Goal: Task Accomplishment & Management: Complete application form

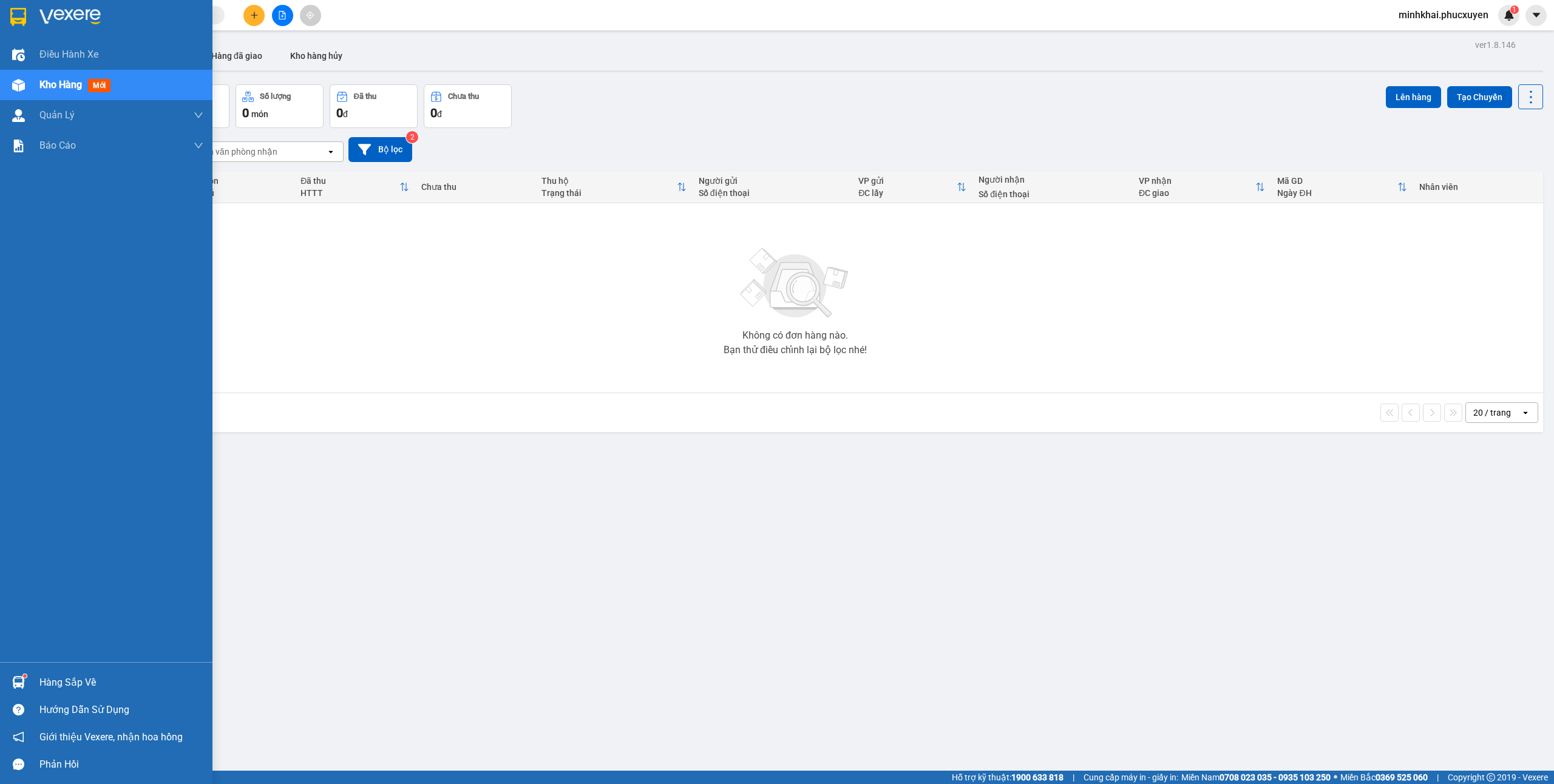
click at [10, 688] on div at bounding box center [18, 682] width 22 height 22
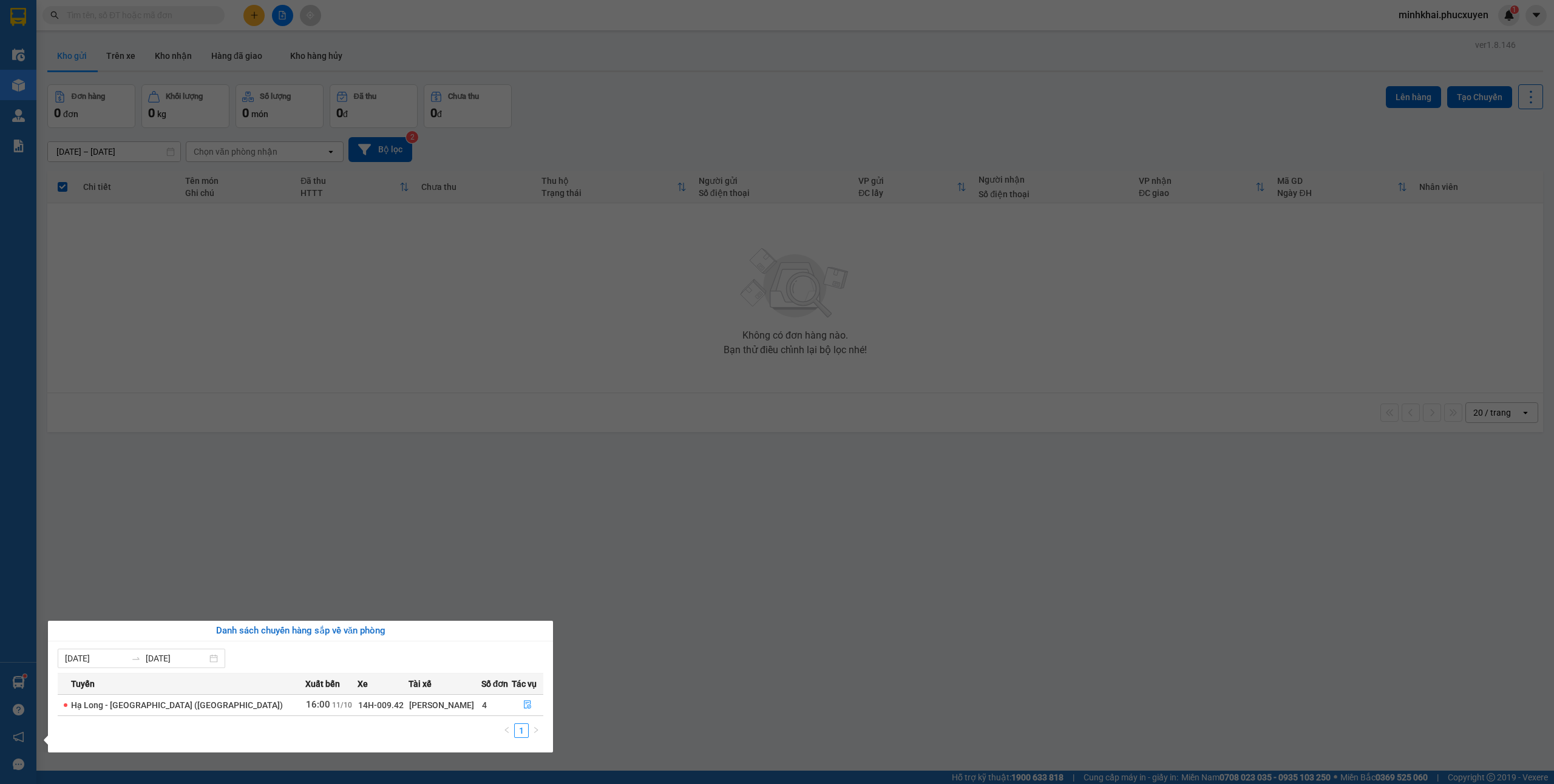
click at [418, 477] on section "Kết quả tìm kiếm ( 1 ) Bộ lọc Mã ĐH Trạng thái Món hàng Thu hộ Tổng cước Chưa c…" at bounding box center [777, 392] width 1554 height 784
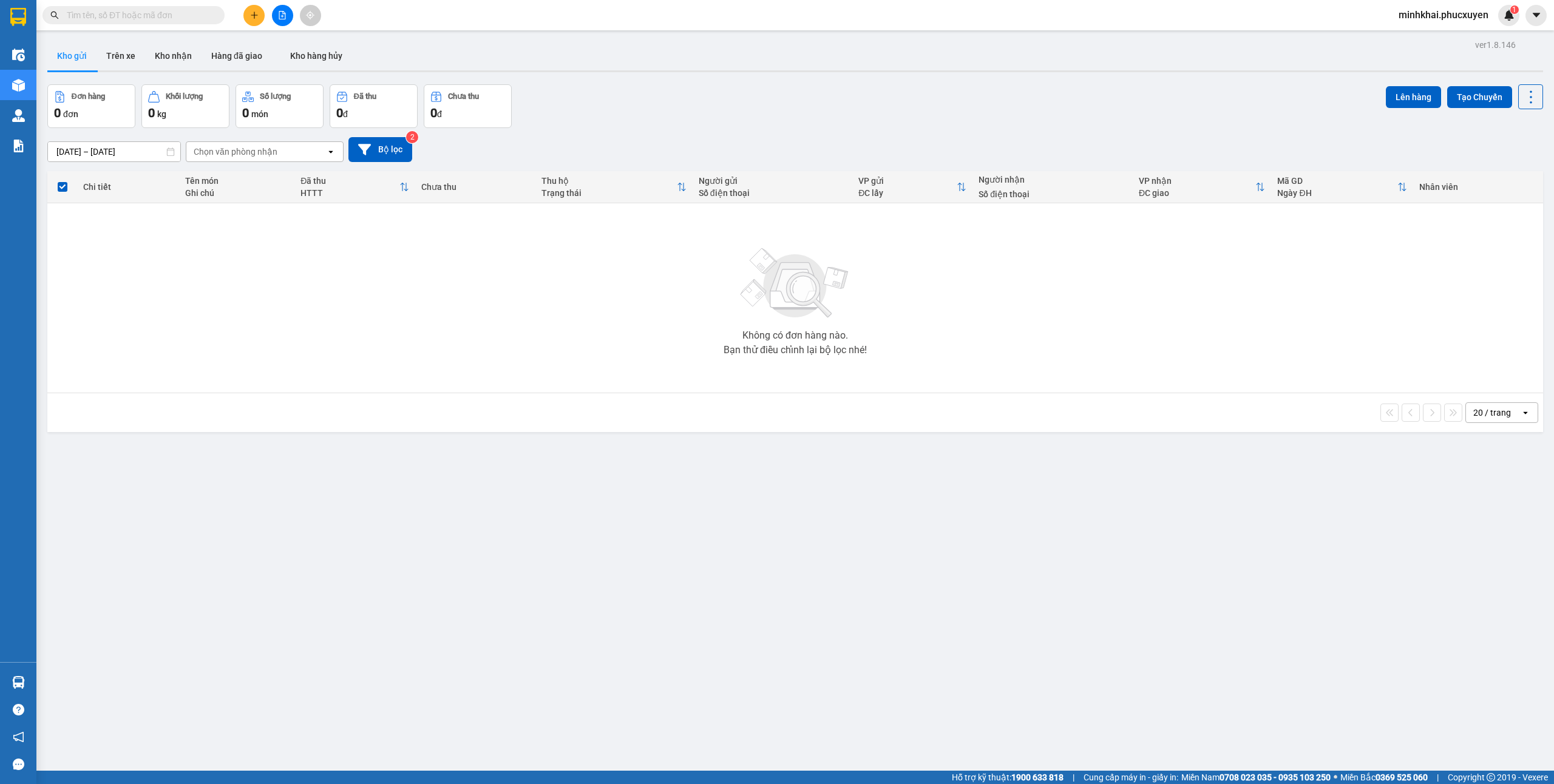
click at [274, 8] on button at bounding box center [282, 15] width 22 height 22
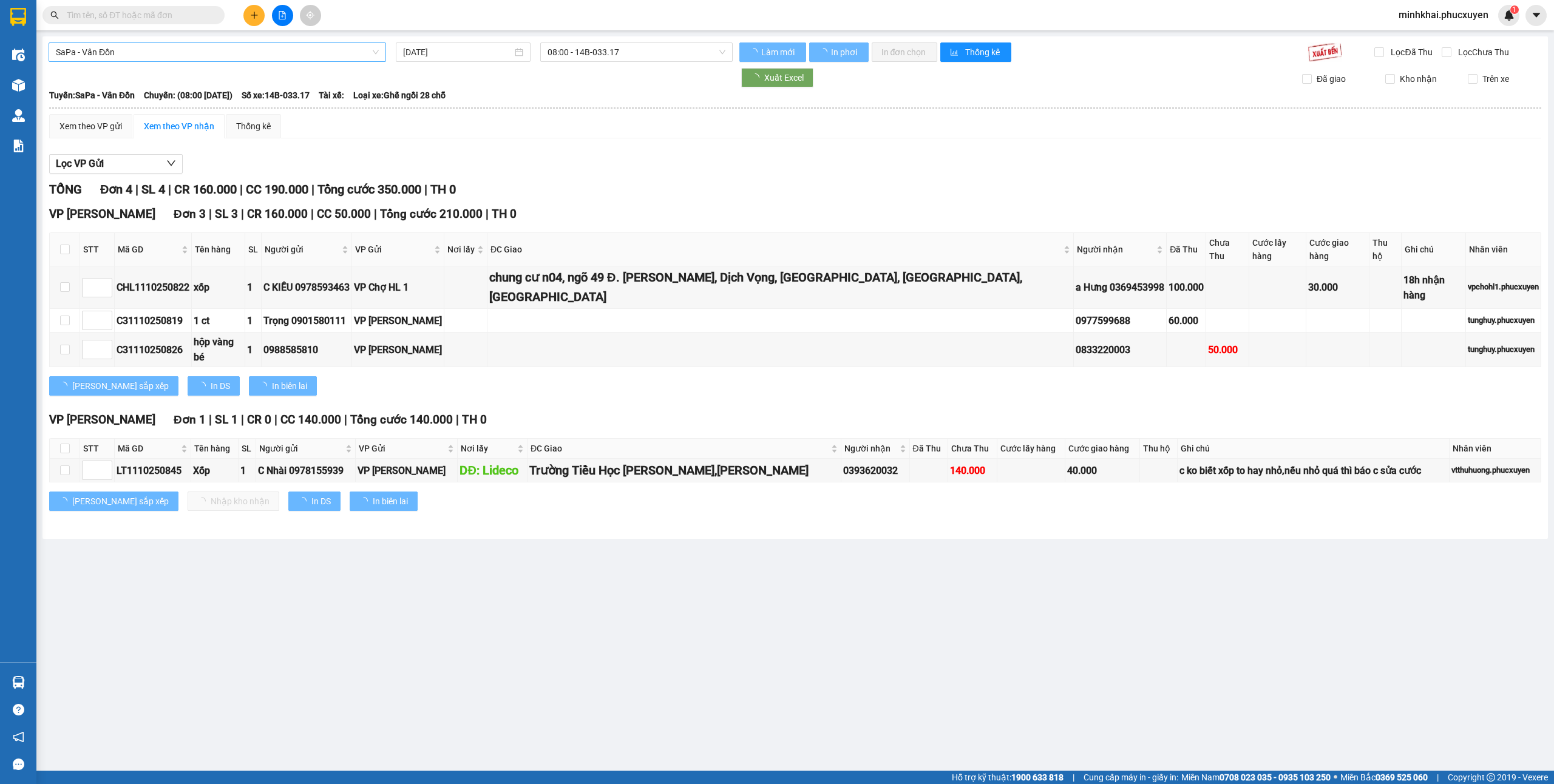
click at [142, 56] on span "SaPa - Vân Đồn" at bounding box center [216, 52] width 322 height 18
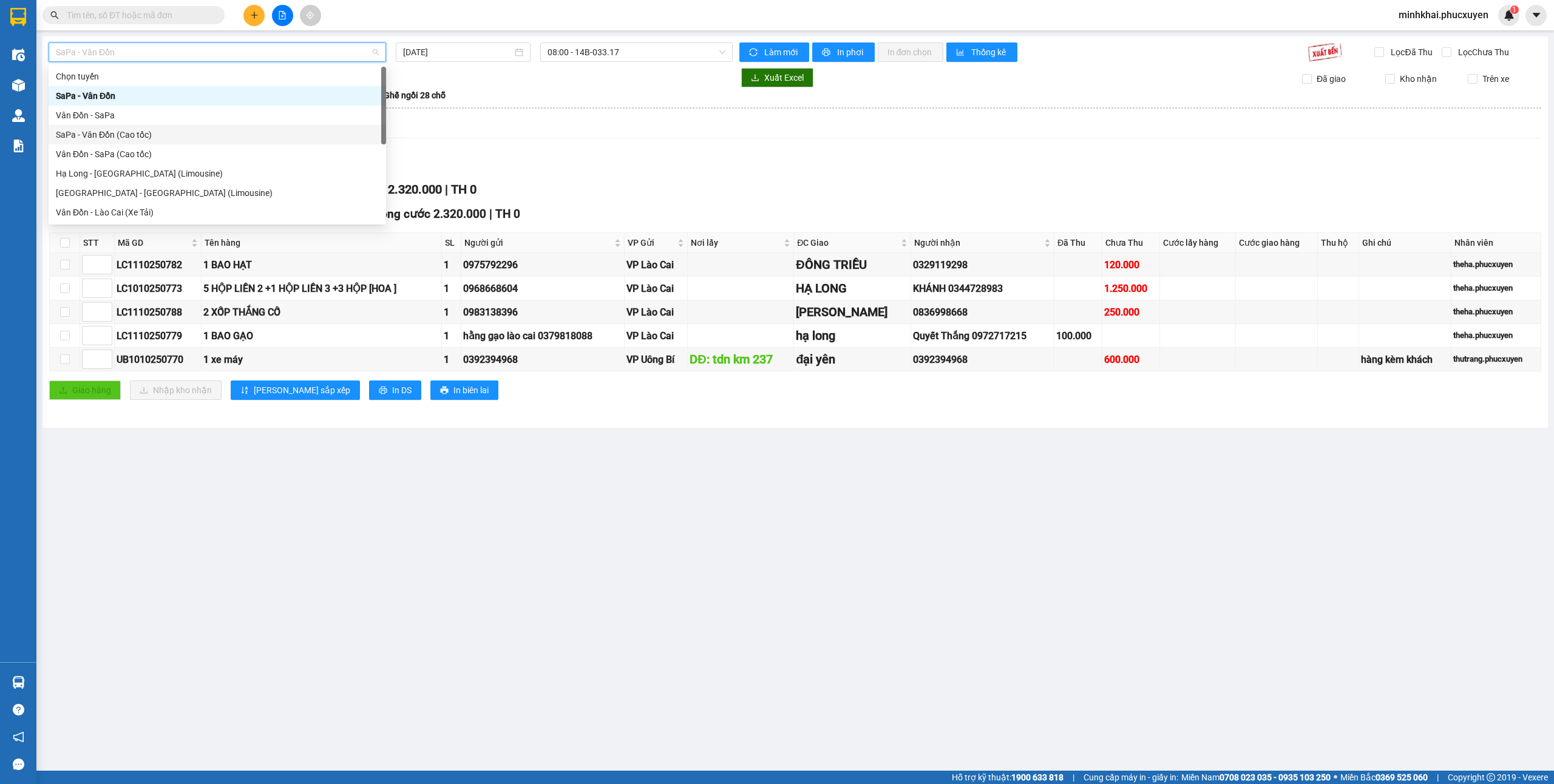
scroll to position [58, 0]
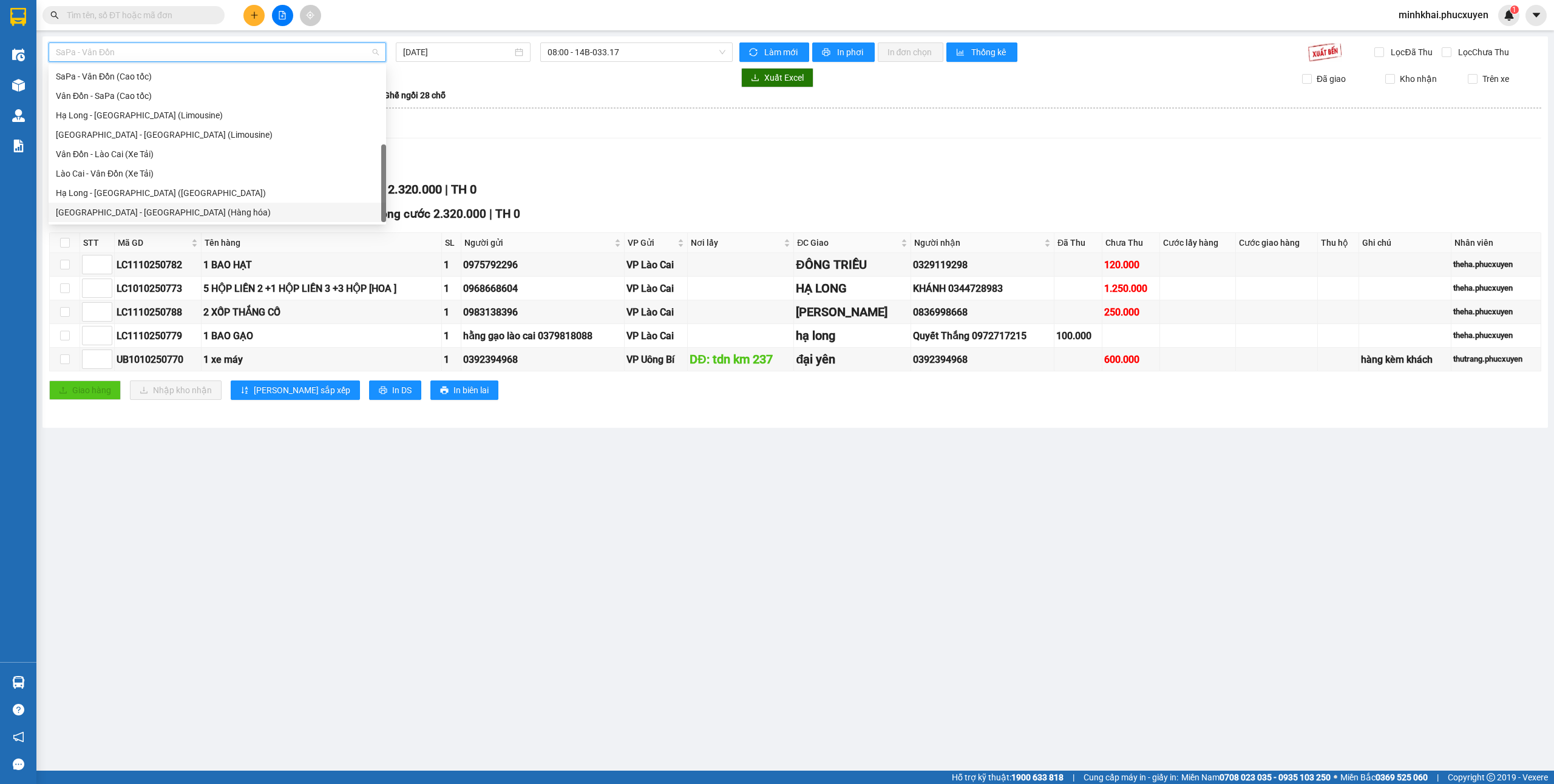
click at [129, 210] on div "[GEOGRAPHIC_DATA] - [GEOGRAPHIC_DATA] (Hàng hóa)" at bounding box center [216, 212] width 322 height 13
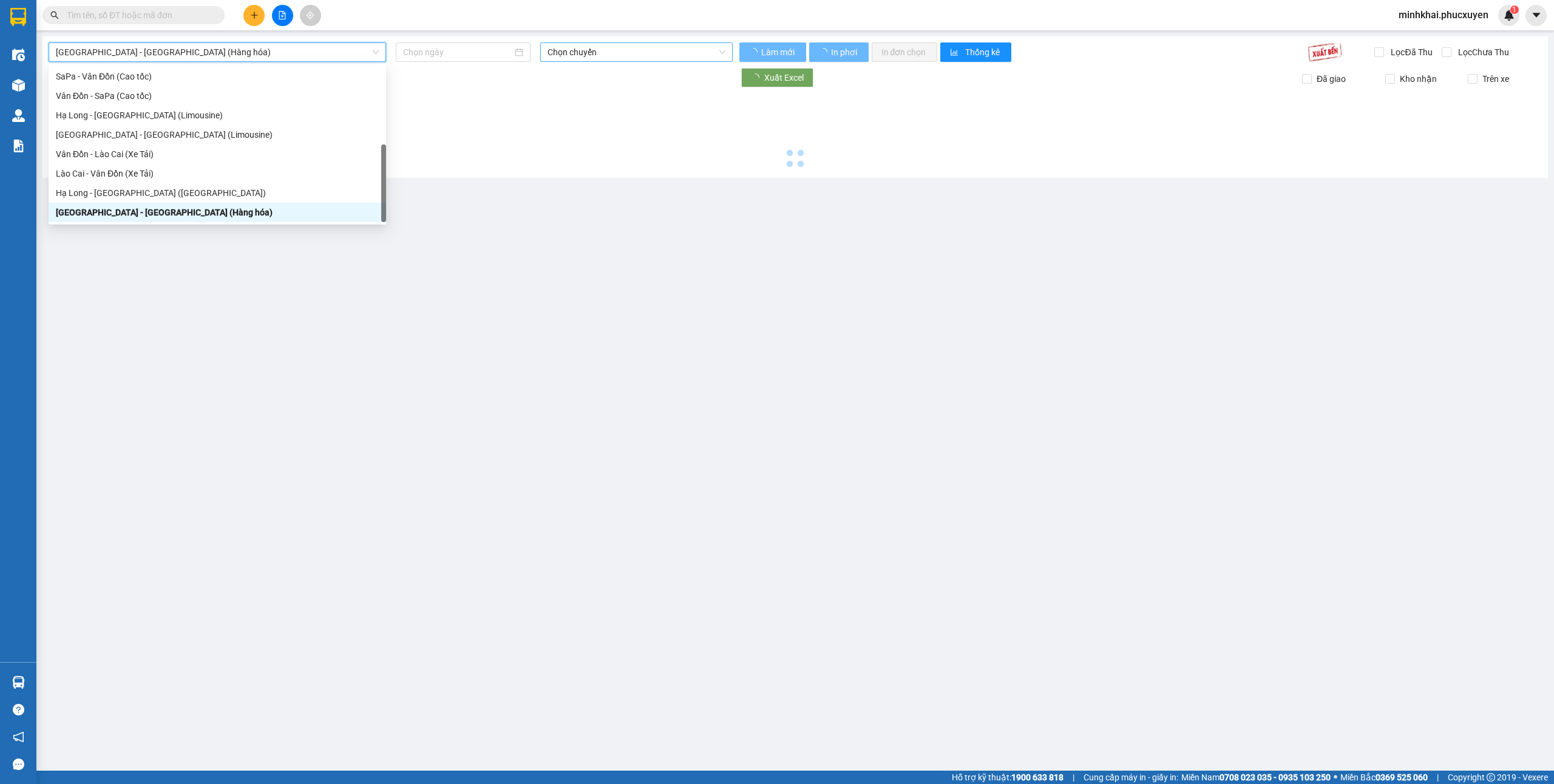
type input "[DATE]"
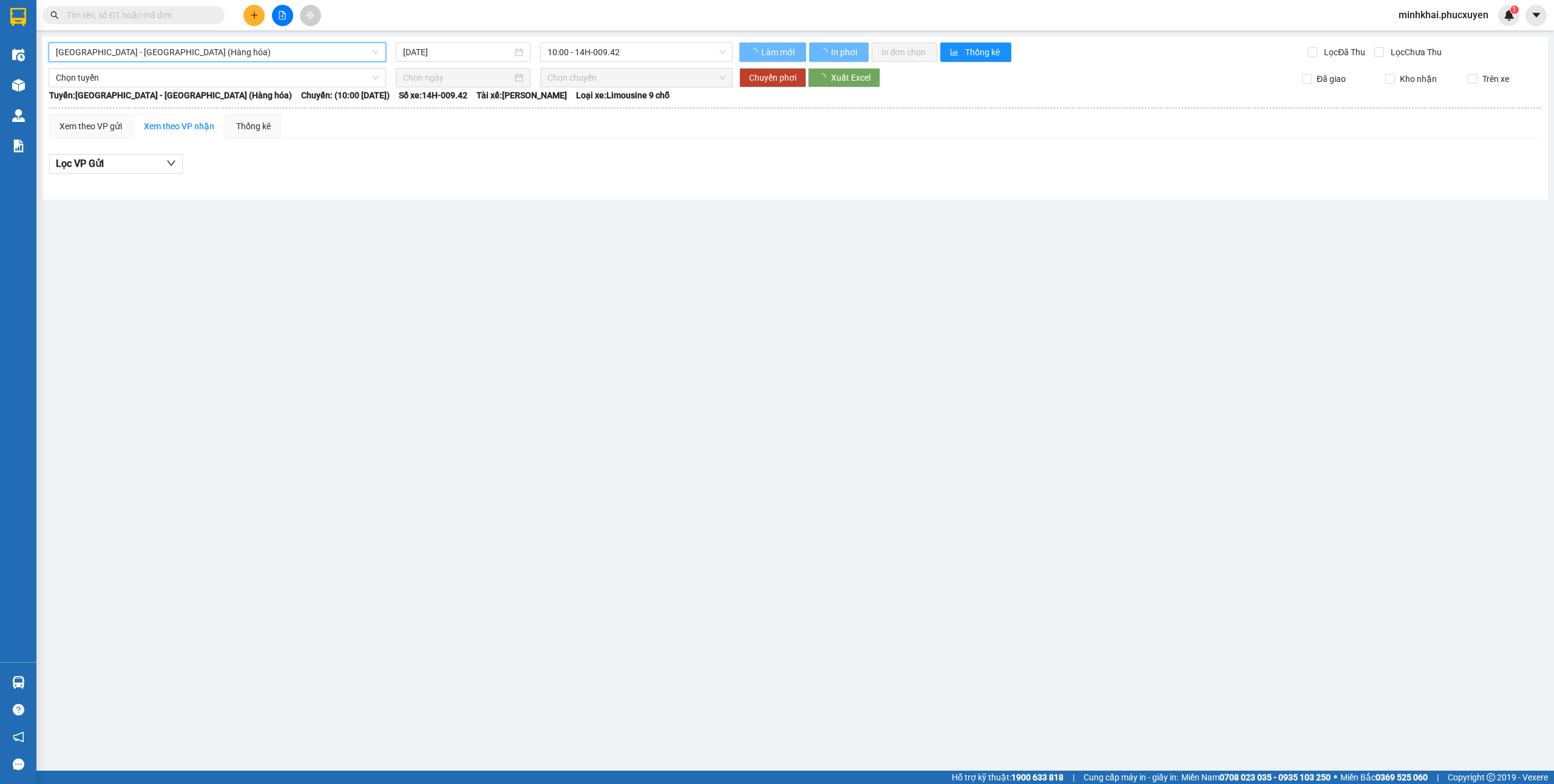
click at [593, 54] on span "10:00 - 14H-009.42" at bounding box center [636, 52] width 179 height 18
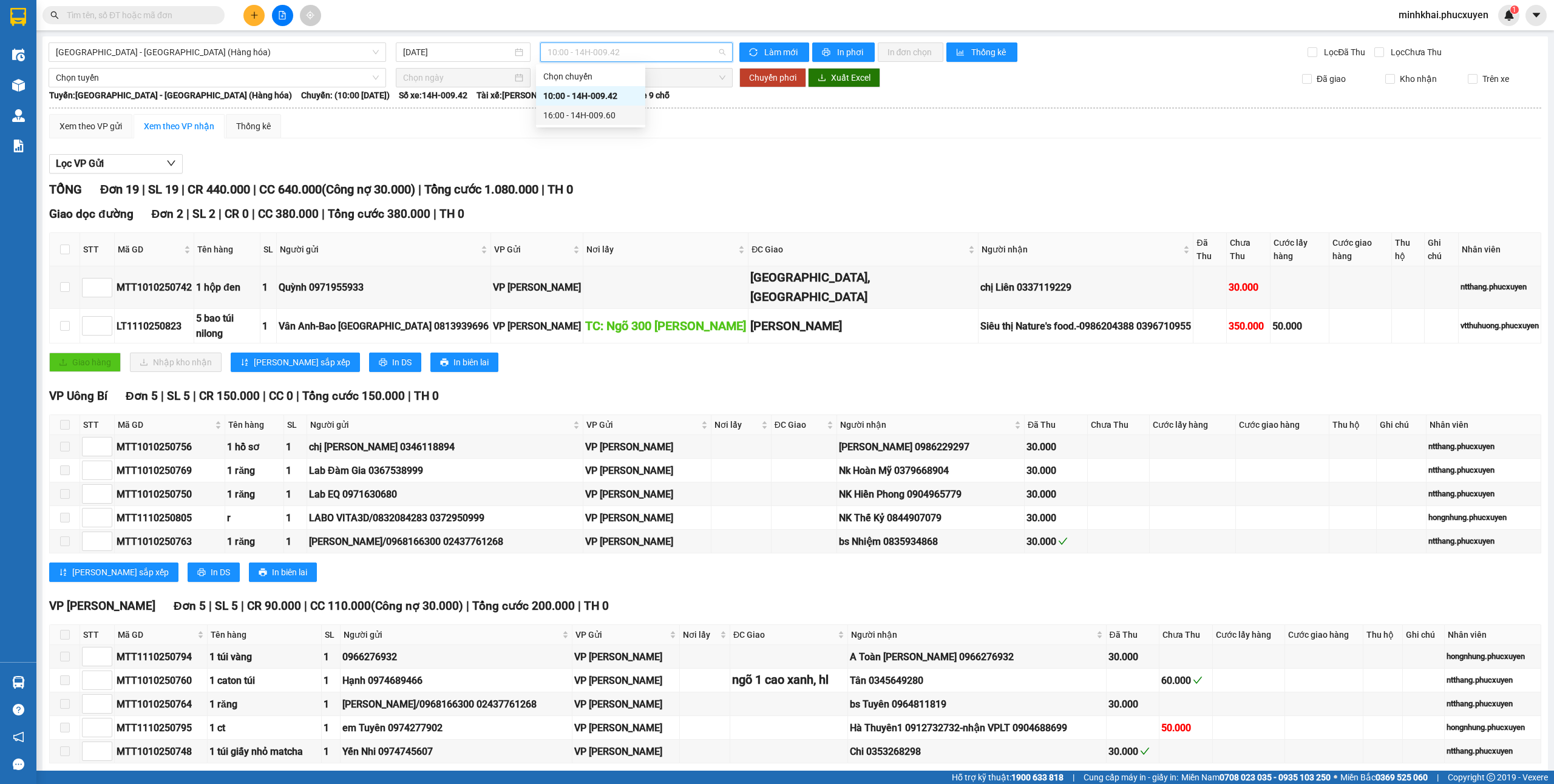
click at [589, 110] on div "16:00 - 14H-009.60" at bounding box center [590, 116] width 95 height 13
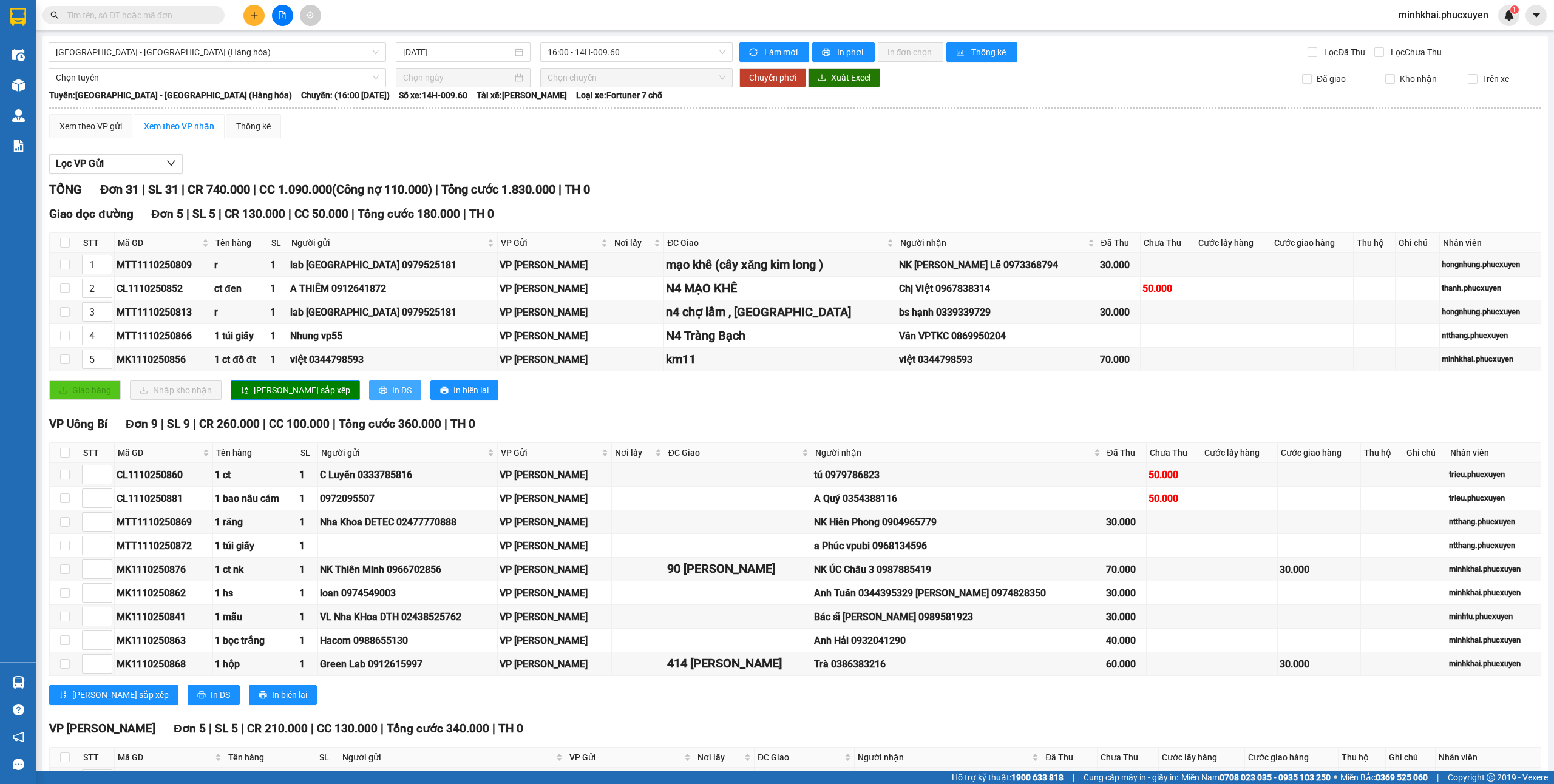
click at [392, 397] on span "In DS" at bounding box center [401, 390] width 20 height 13
drag, startPoint x: 337, startPoint y: 388, endPoint x: 341, endPoint y: 394, distance: 7.2
click at [369, 394] on button "In DS" at bounding box center [396, 390] width 53 height 20
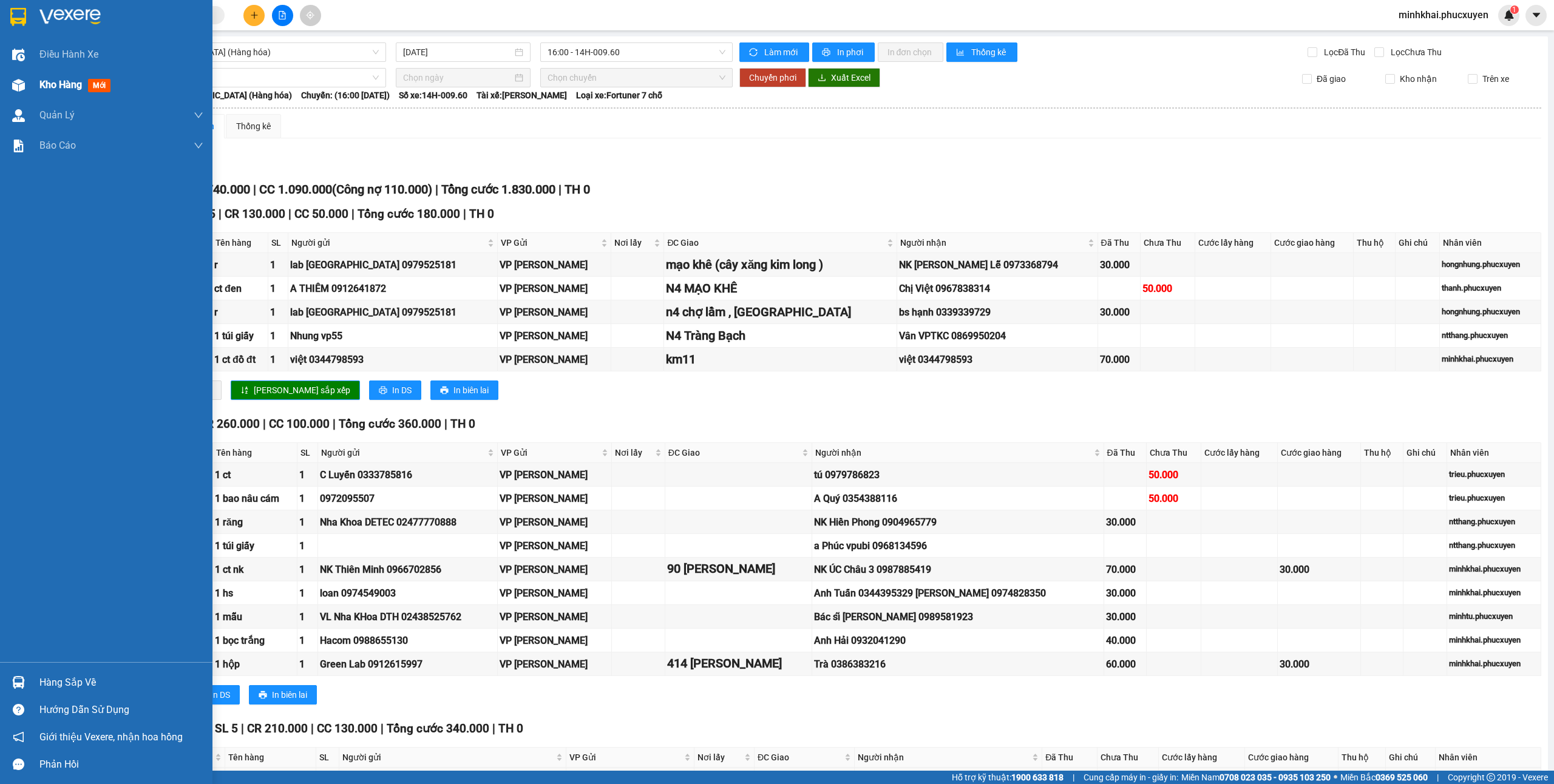
click at [22, 81] on img at bounding box center [19, 86] width 13 height 13
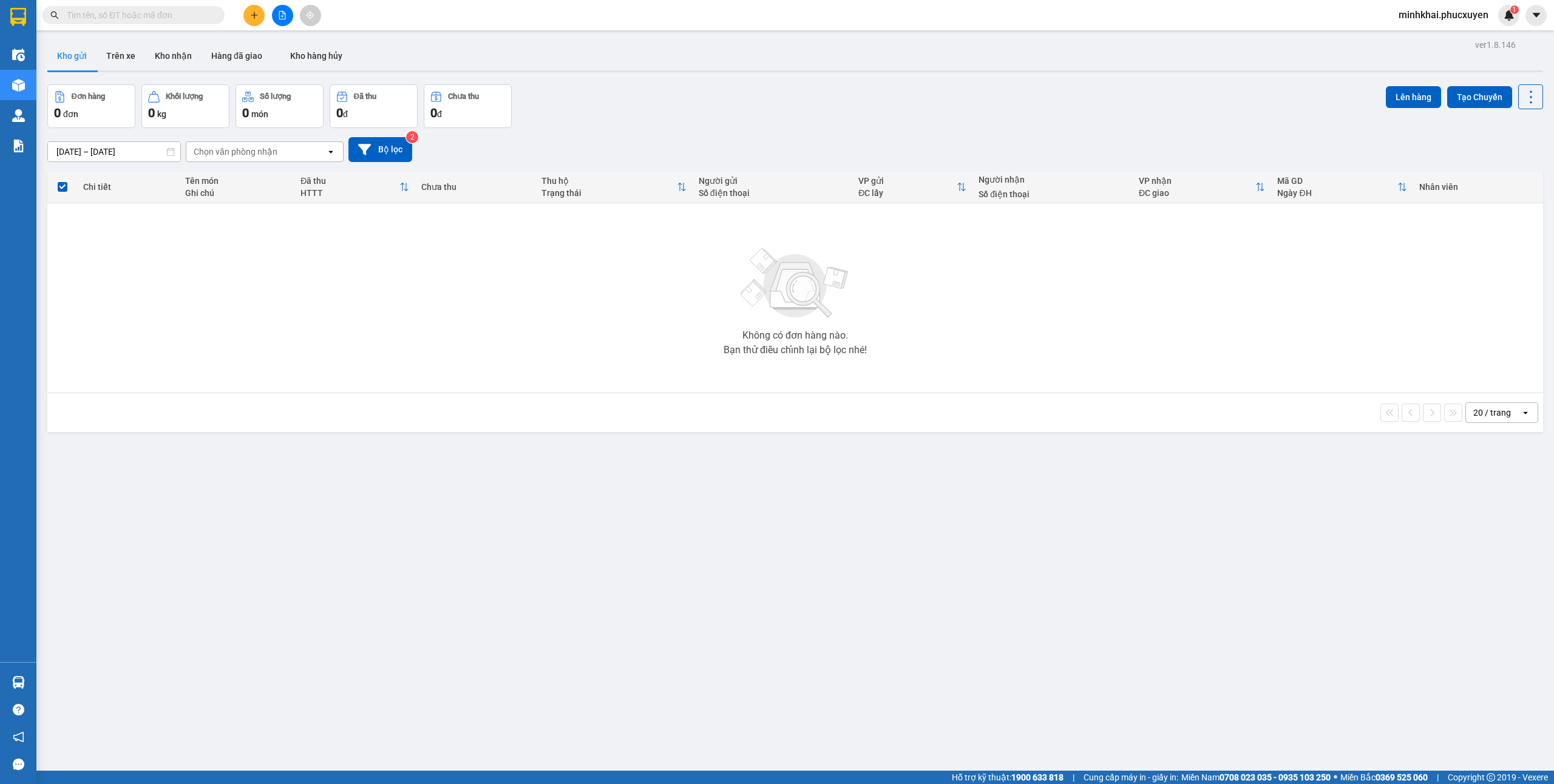
click at [254, 25] on div "Kết quả tìm kiếm ( 1 ) Bộ lọc Mã ĐH Trạng thái Món hàng Thu hộ Tổng cước Chưa c…" at bounding box center [777, 15] width 1554 height 30
click at [251, 17] on icon "plus" at bounding box center [254, 15] width 8 height 8
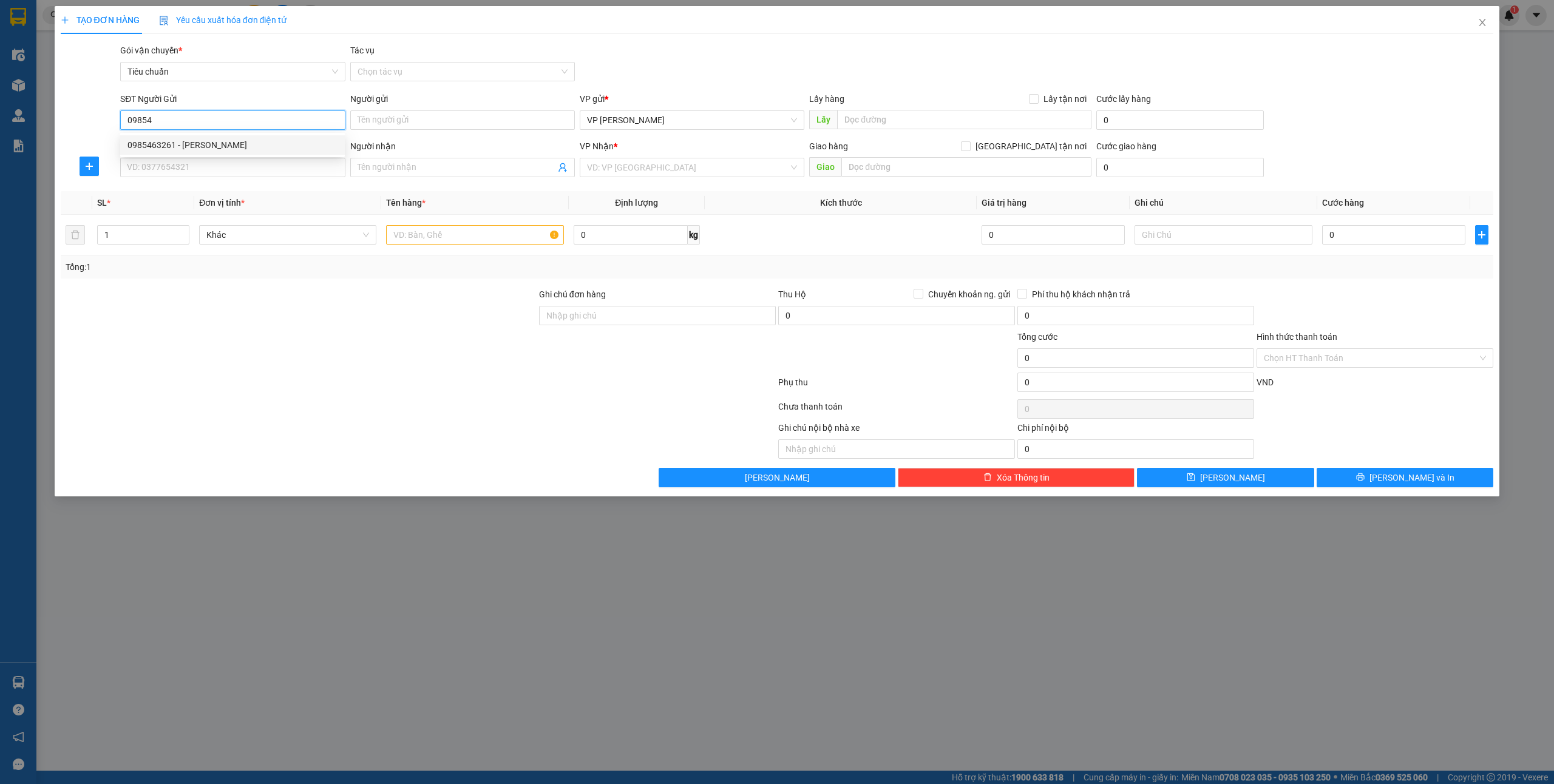
click at [196, 143] on div "0985463261 - [PERSON_NAME]" at bounding box center [232, 145] width 210 height 13
type input "0985463261"
type input "lab [PERSON_NAME]"
type input "0985463261"
click at [193, 168] on input "SĐT Người Nhận *" at bounding box center [232, 167] width 225 height 20
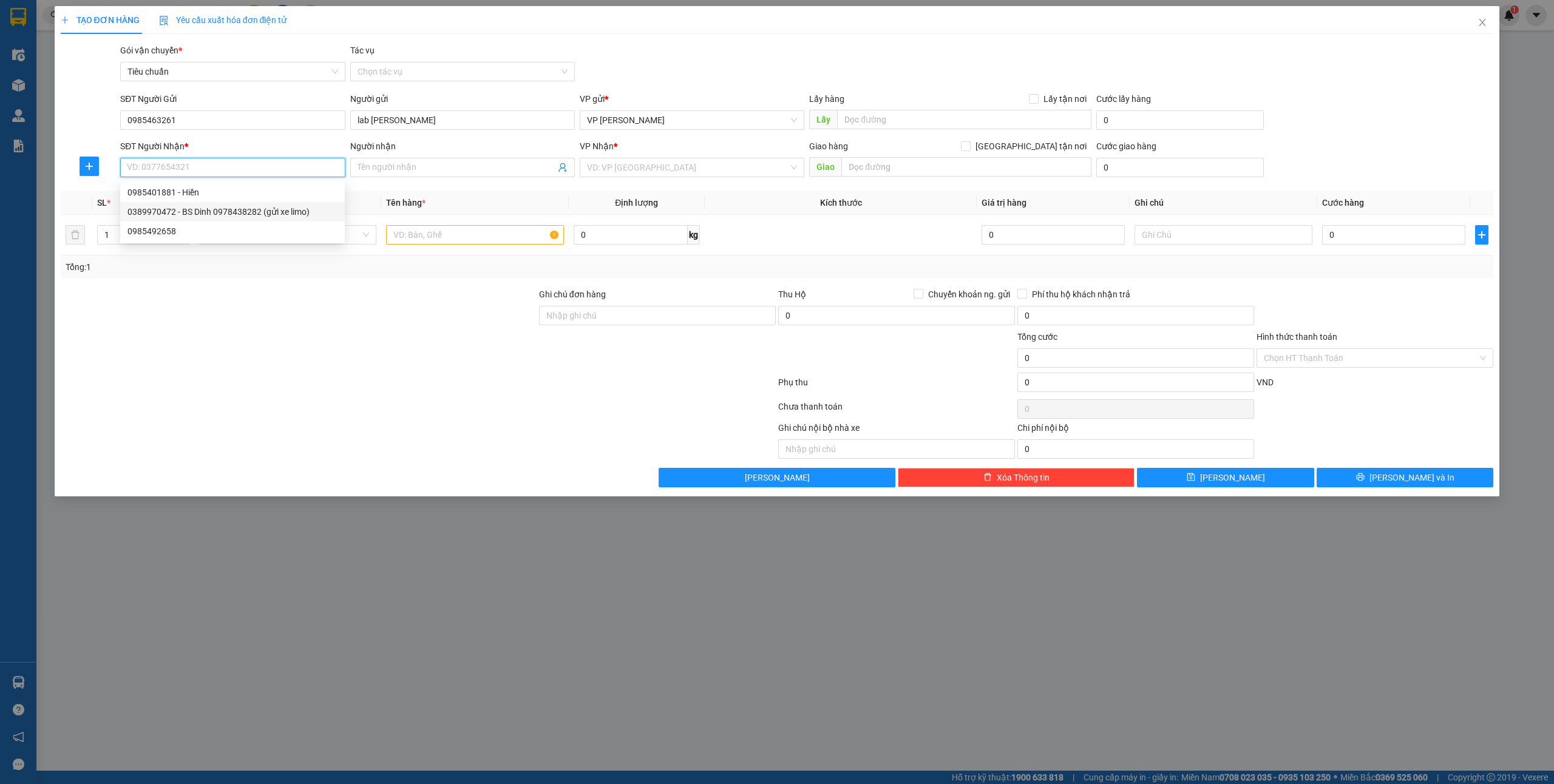
click at [215, 212] on div "0389970472 - BS Dinh 0978438282 (gửi xe limo)" at bounding box center [232, 212] width 210 height 13
type input "0389970472"
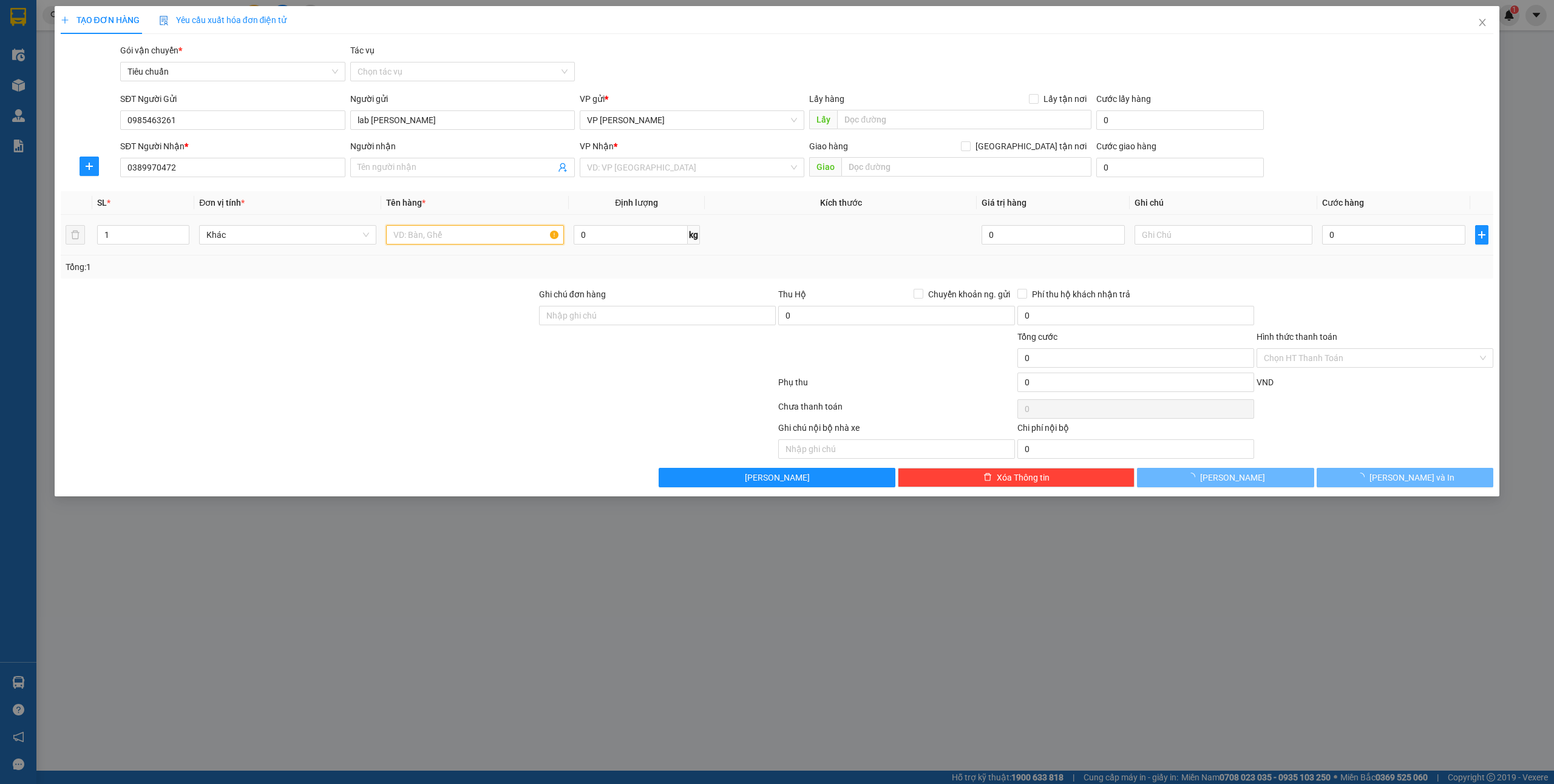
click at [443, 239] on input "text" at bounding box center [475, 235] width 178 height 20
type input "BS Dinh 0978438282 (gửi xe limo)"
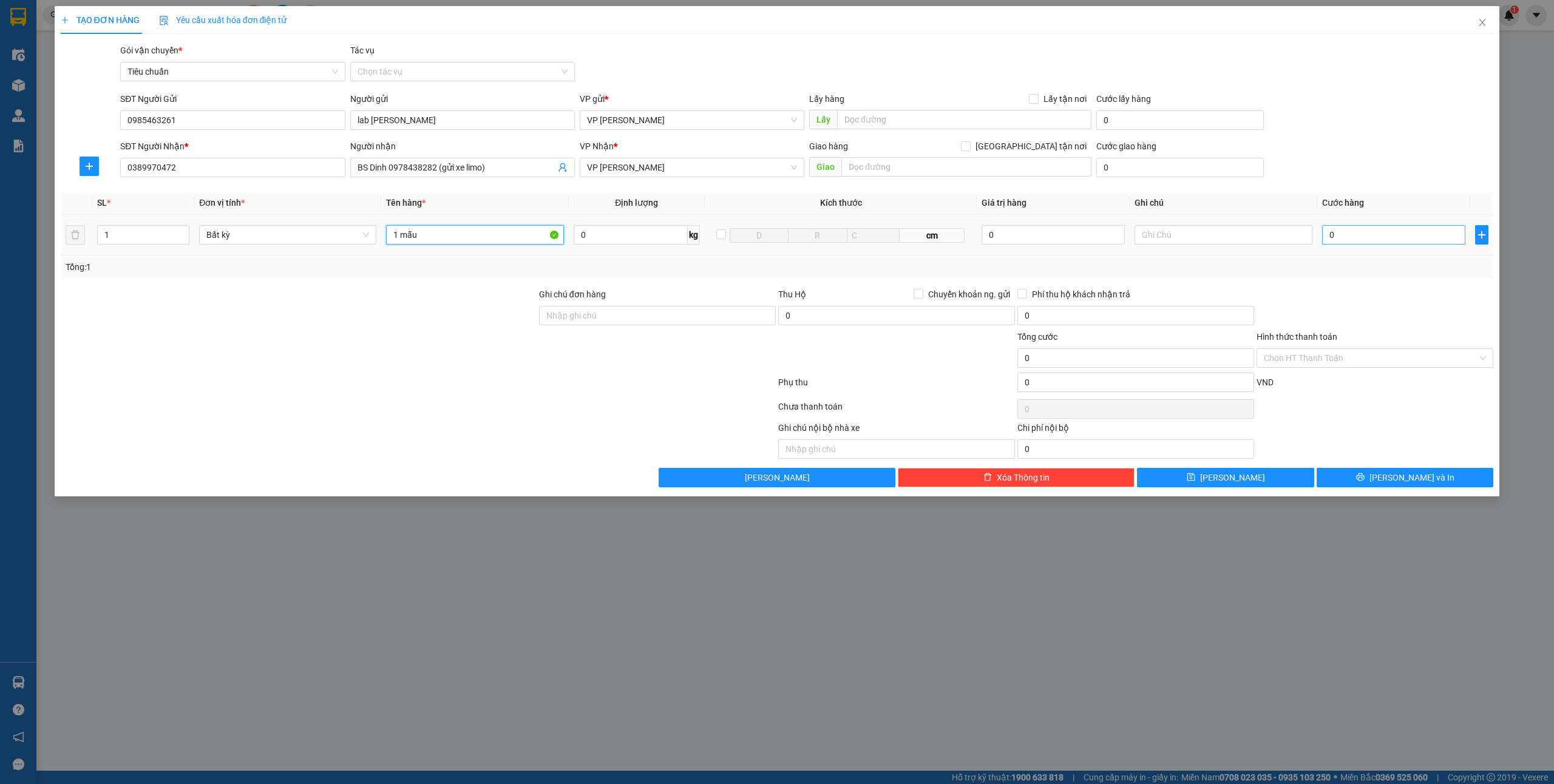
type input "1 mẫu"
click at [1336, 243] on input "0" at bounding box center [1393, 235] width 143 height 20
type input "5"
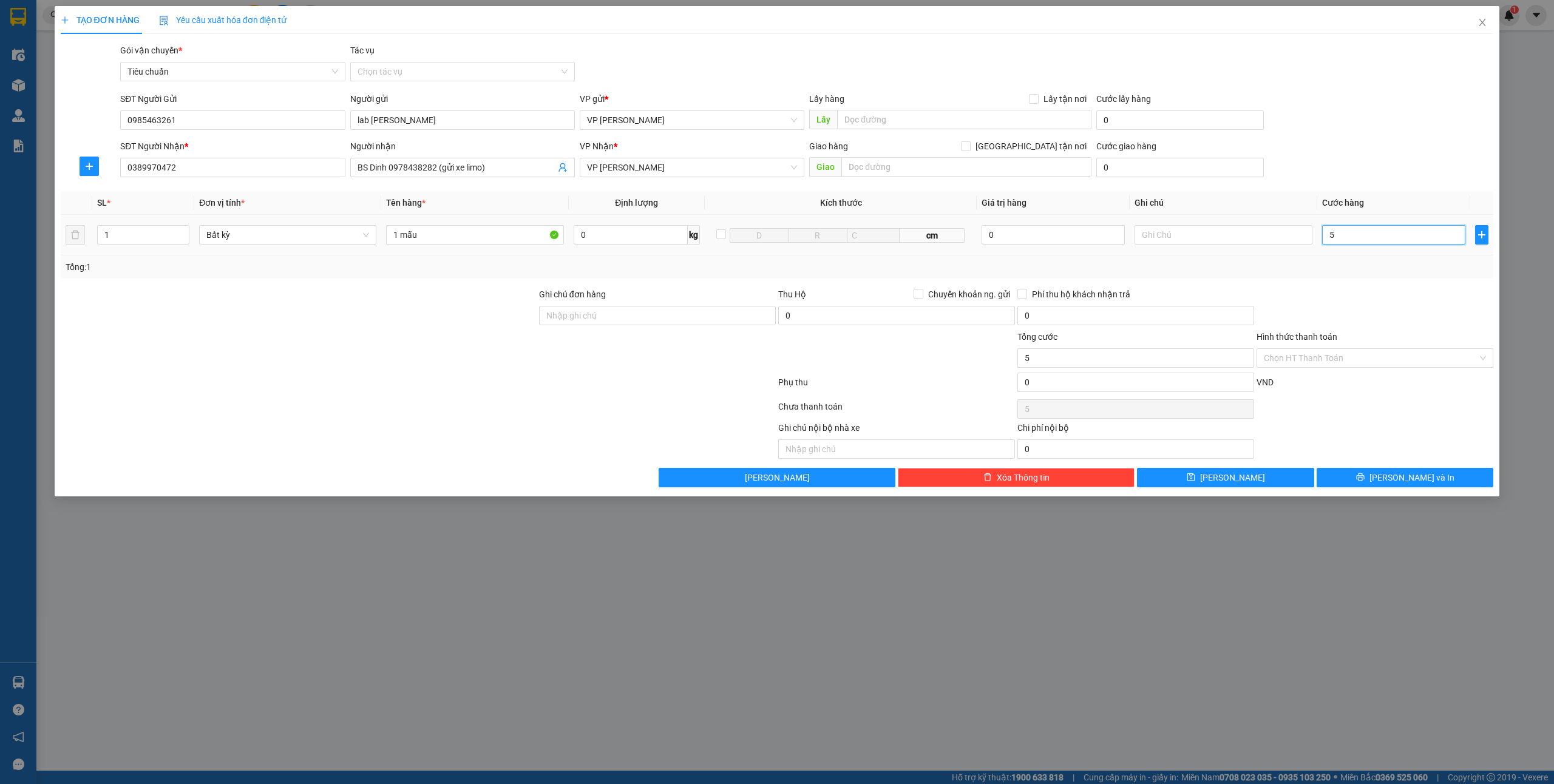
type input "50"
click at [1329, 248] on td "50" at bounding box center [1393, 235] width 153 height 40
type input "50.000"
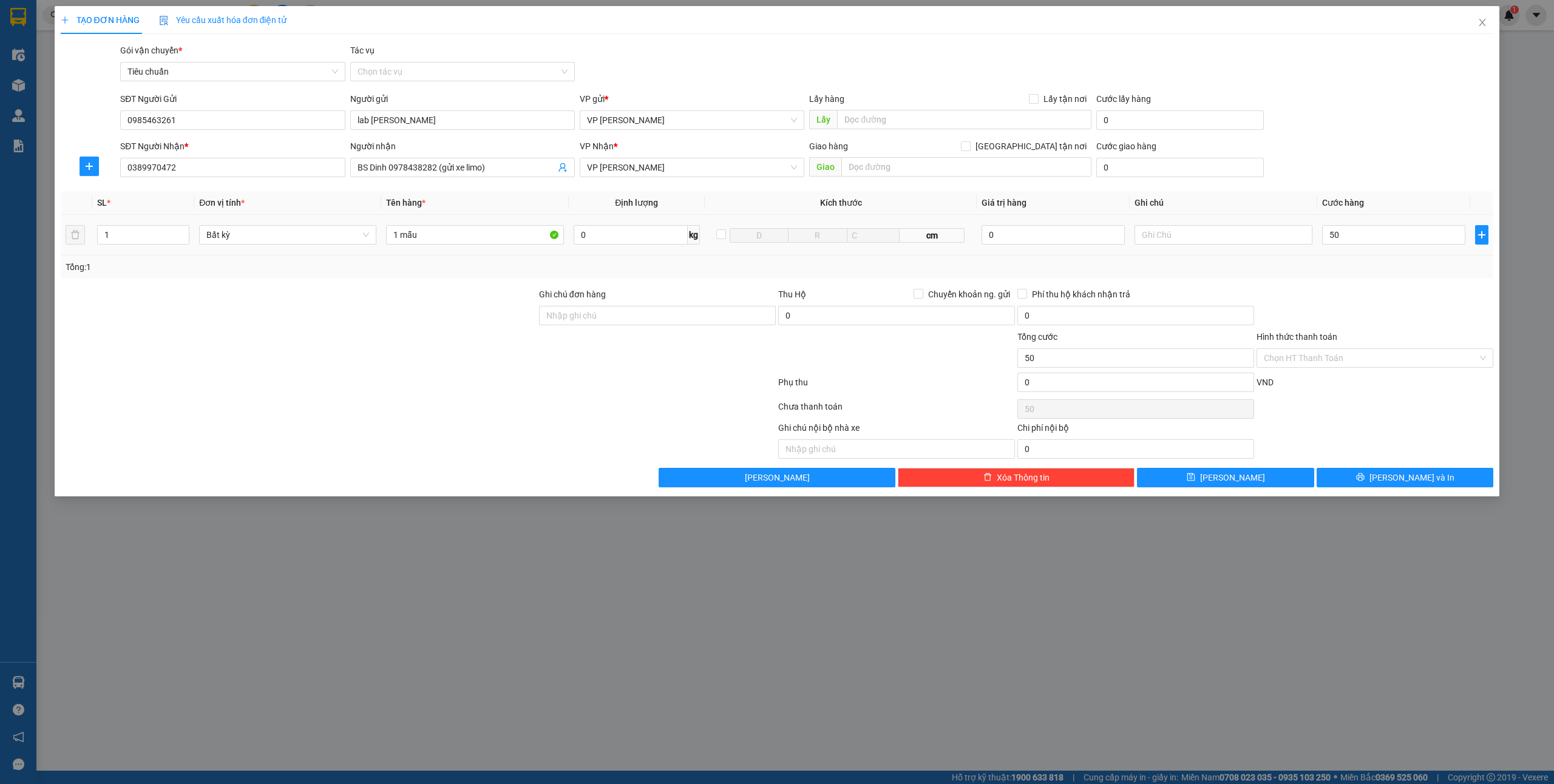
type input "50.000"
click at [1377, 478] on button "[PERSON_NAME] và In" at bounding box center [1405, 478] width 178 height 20
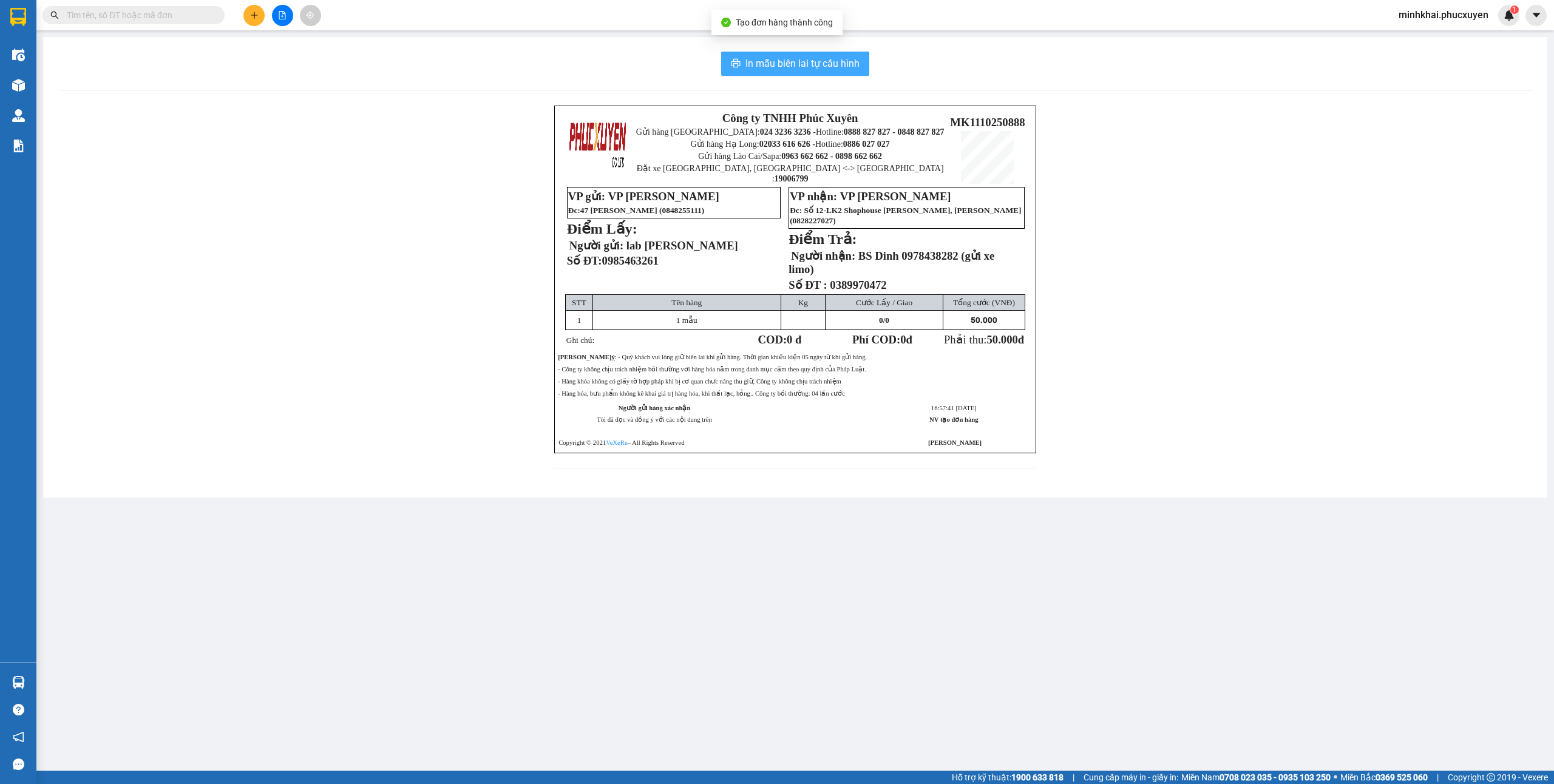
click at [792, 64] on span "In mẫu biên lai tự cấu hình" at bounding box center [802, 63] width 114 height 15
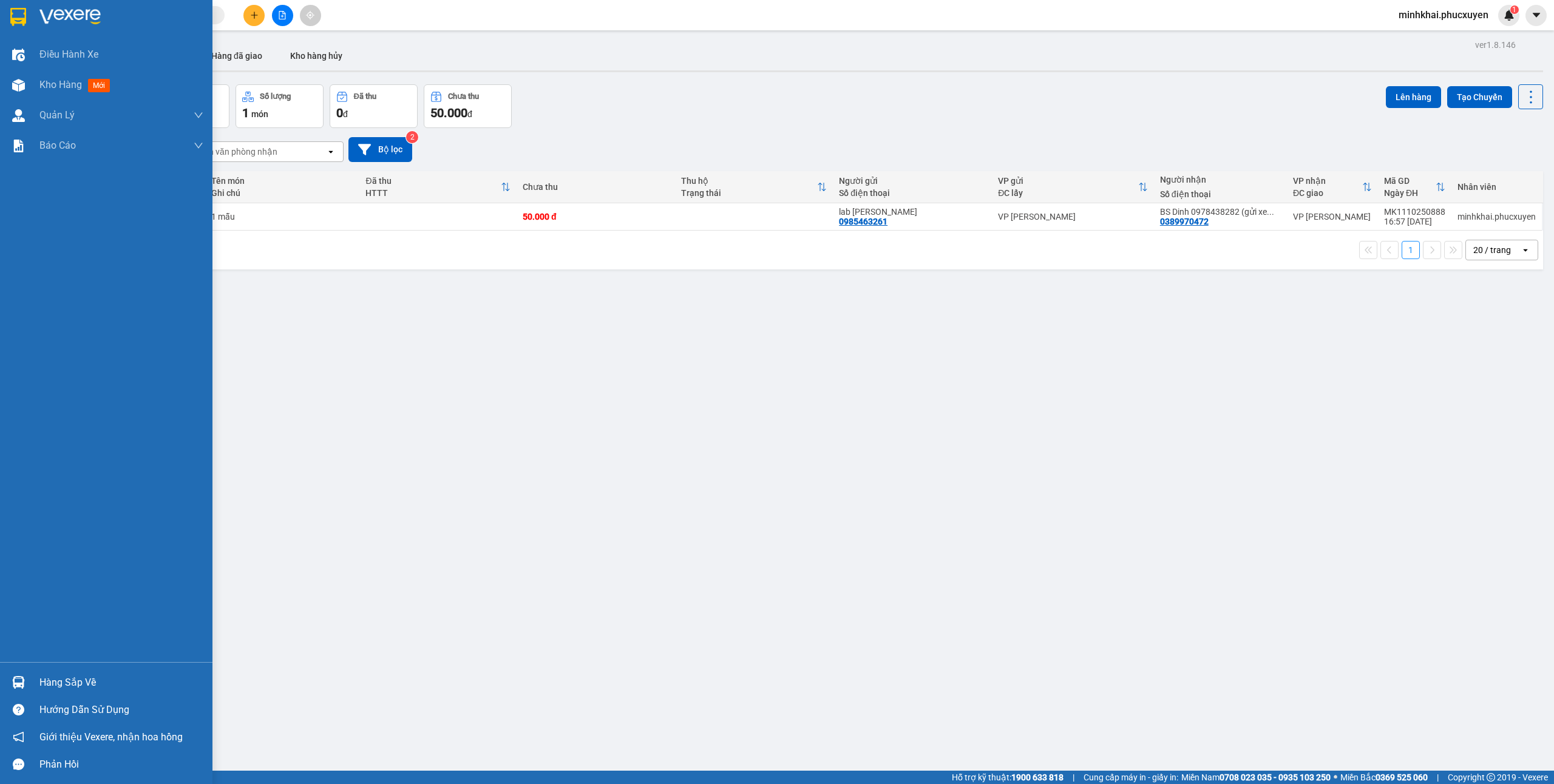
click at [13, 672] on div at bounding box center [18, 682] width 22 height 22
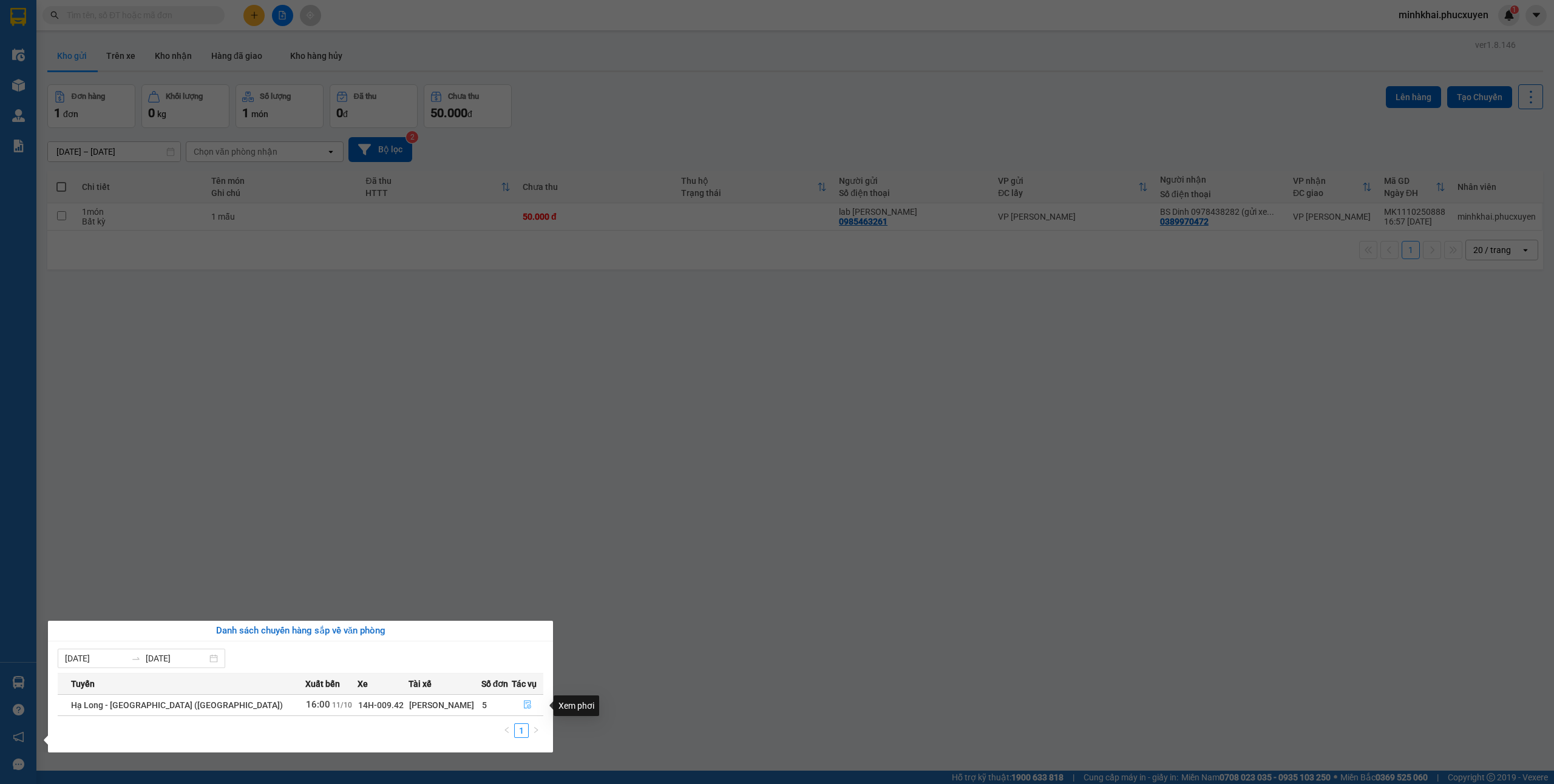
click at [523, 704] on icon "file-done" at bounding box center [526, 704] width 8 height 8
